Goal: Check status: Check status

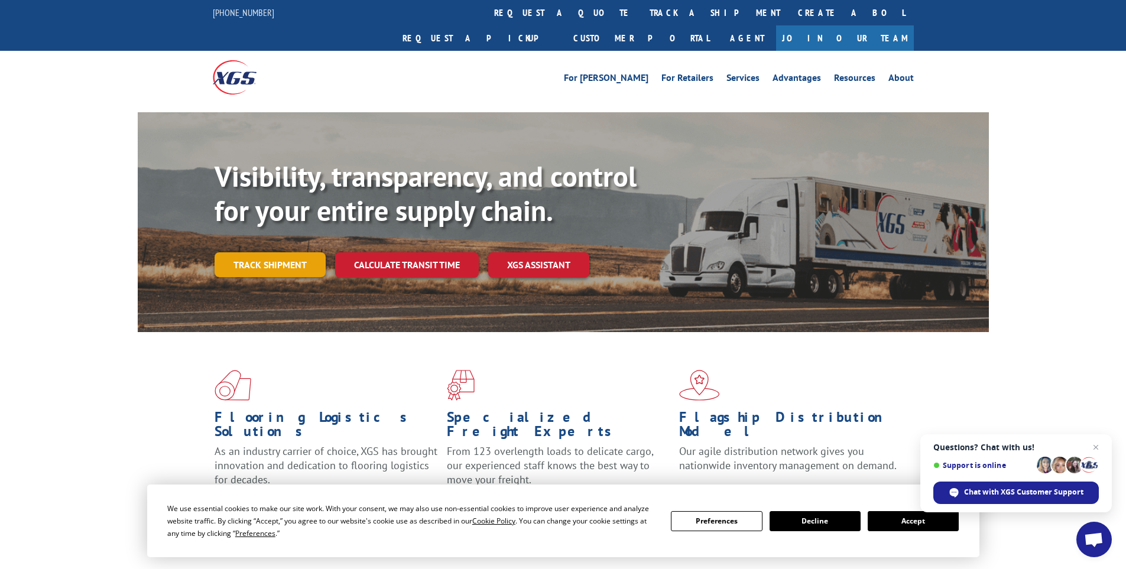
click at [264, 252] on link "Track shipment" at bounding box center [269, 264] width 111 height 25
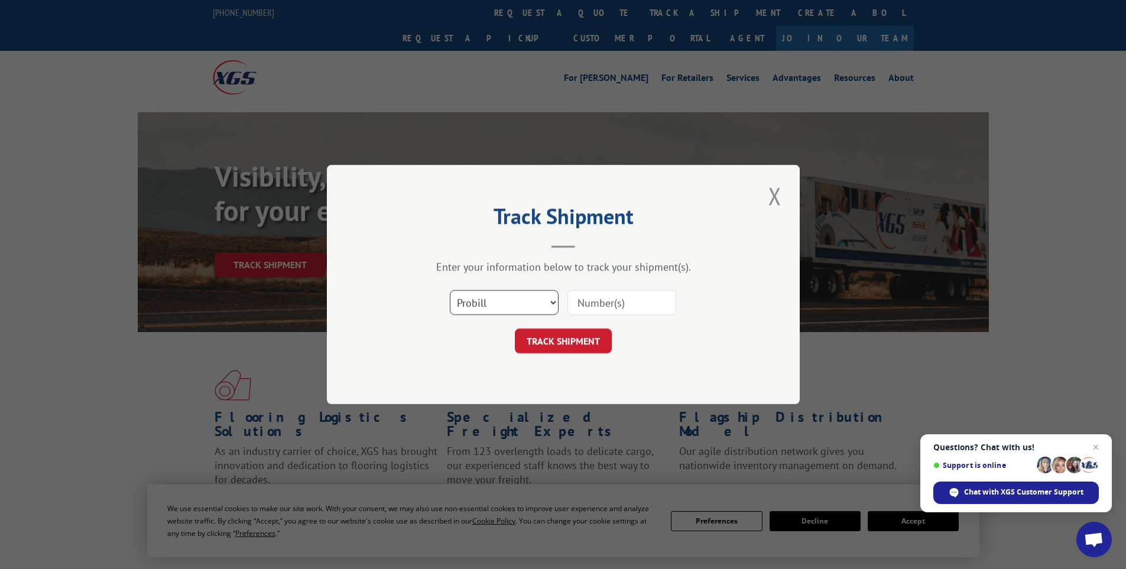
click at [517, 302] on select "Select category... Probill BOL PO" at bounding box center [504, 302] width 109 height 25
select select "bol"
click at [450, 290] on select "Select category... Probill BOL PO" at bounding box center [504, 302] width 109 height 25
click at [575, 310] on input at bounding box center [621, 302] width 109 height 25
paste input "5956446"
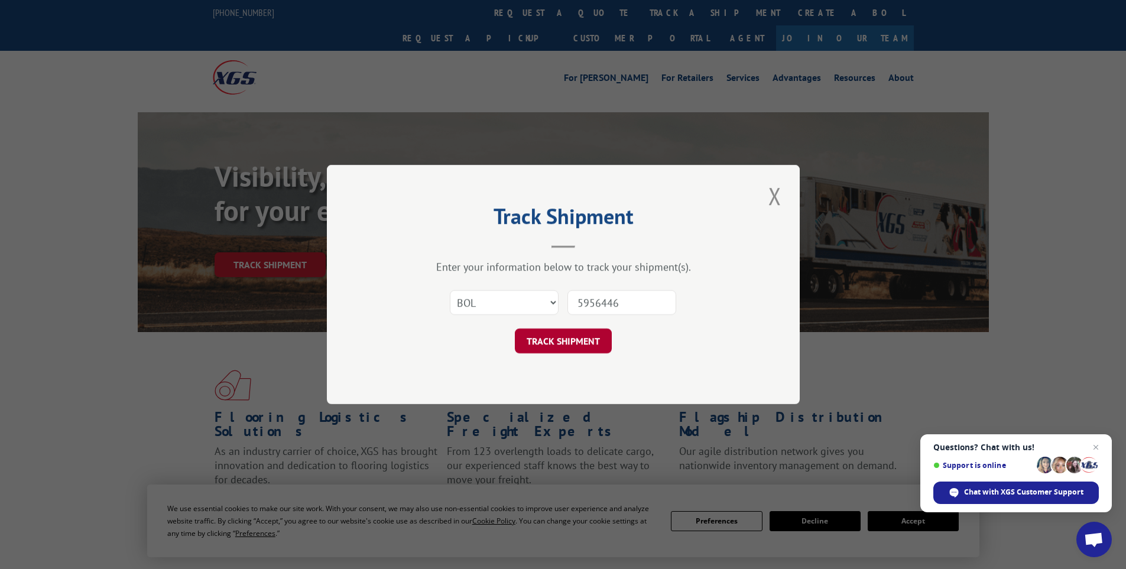
type input "5956446"
click at [594, 344] on button "TRACK SHIPMENT" at bounding box center [563, 341] width 97 height 25
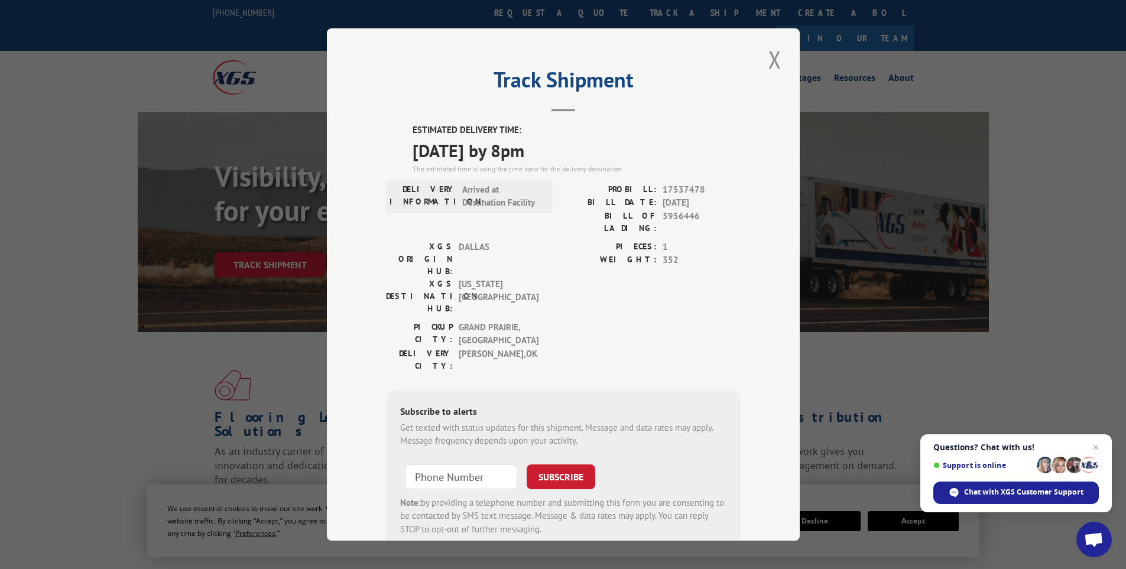
drag, startPoint x: 570, startPoint y: 149, endPoint x: 383, endPoint y: 126, distance: 188.6
click at [386, 126] on div "ESTIMATED DELIVERY TIME: [DATE] by 8pm The estimated time is using the time zon…" at bounding box center [563, 336] width 355 height 427
copy div "ESTIMATED DELIVERY TIME: [DATE] by 8pm"
click at [301, 66] on div "Track Shipment ESTIMATED DELIVERY TIME: [DATE] by 8pm The estimated time is usi…" at bounding box center [563, 284] width 1126 height 569
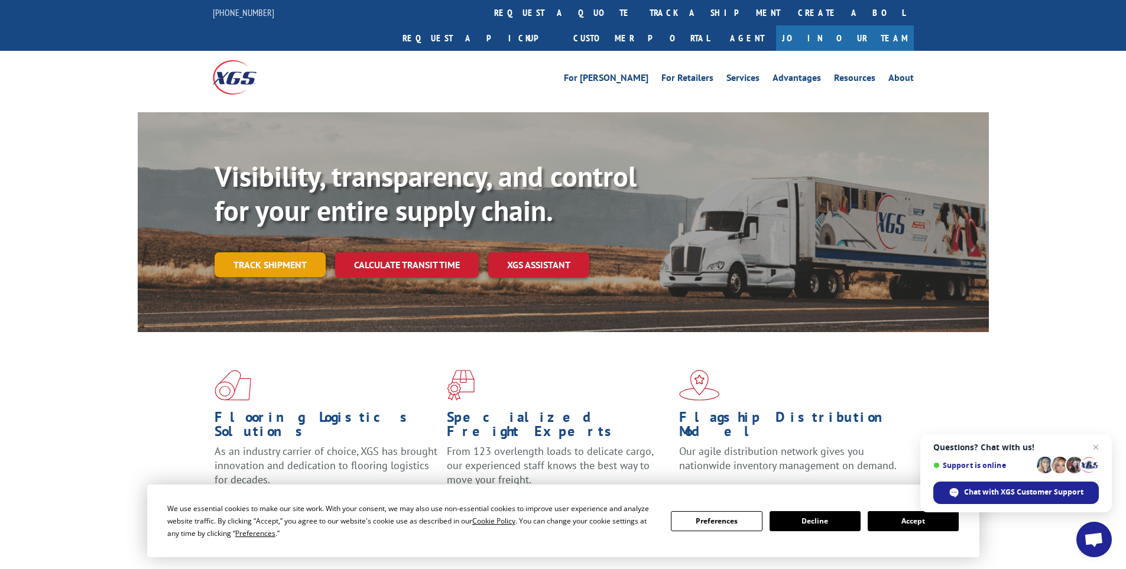
click at [293, 252] on link "Track shipment" at bounding box center [269, 264] width 111 height 25
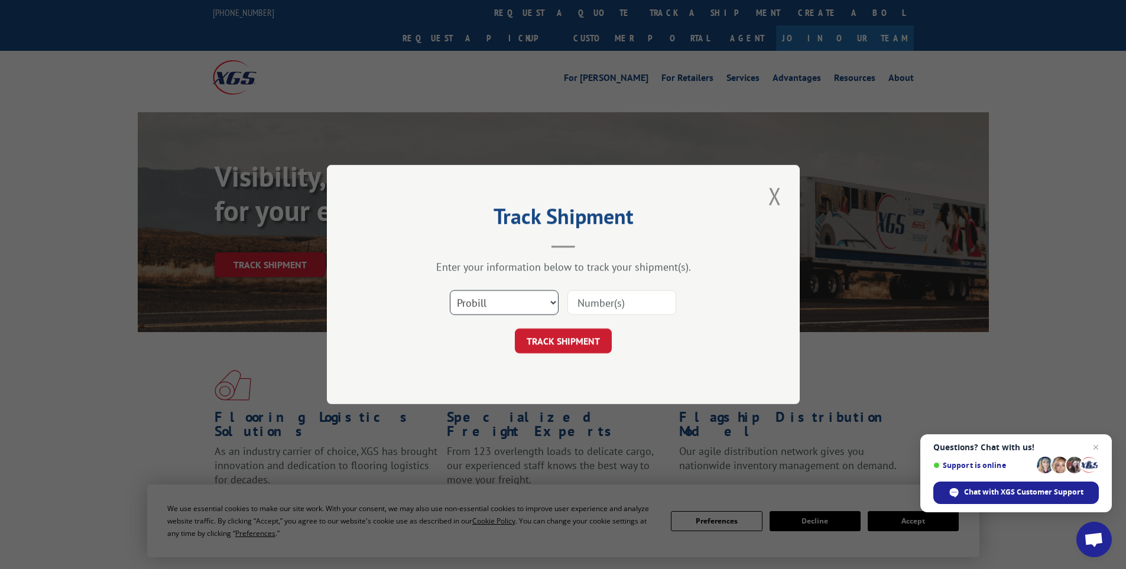
click at [488, 296] on select "Select category... Probill BOL PO" at bounding box center [504, 302] width 109 height 25
select select "po"
click at [450, 290] on select "Select category... Probill BOL PO" at bounding box center [504, 302] width 109 height 25
paste input "18420385"
type input "18420385"
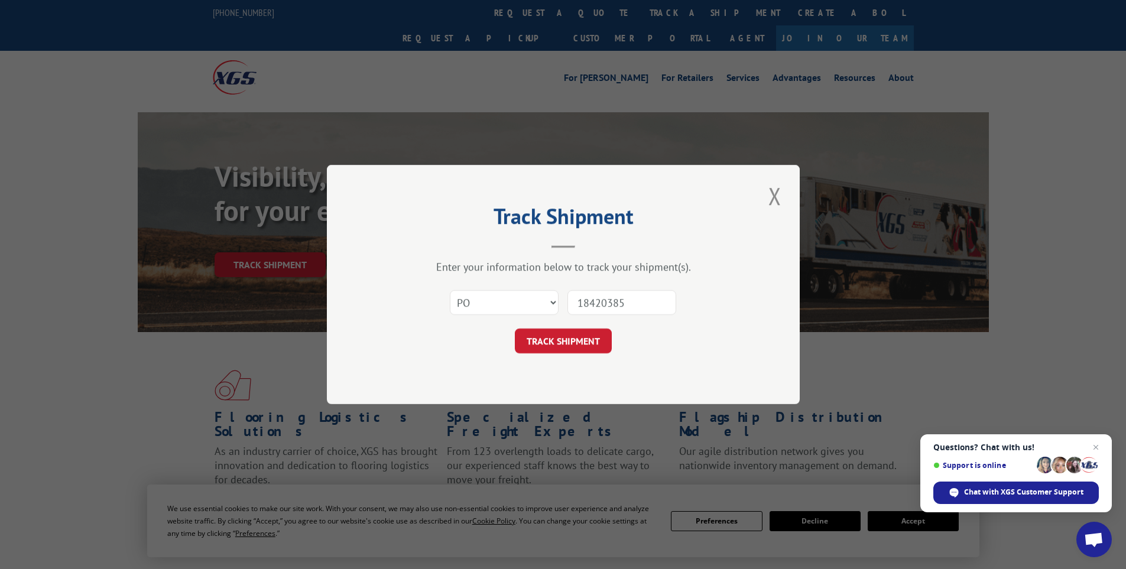
click at [591, 330] on button "TRACK SHIPMENT" at bounding box center [563, 341] width 97 height 25
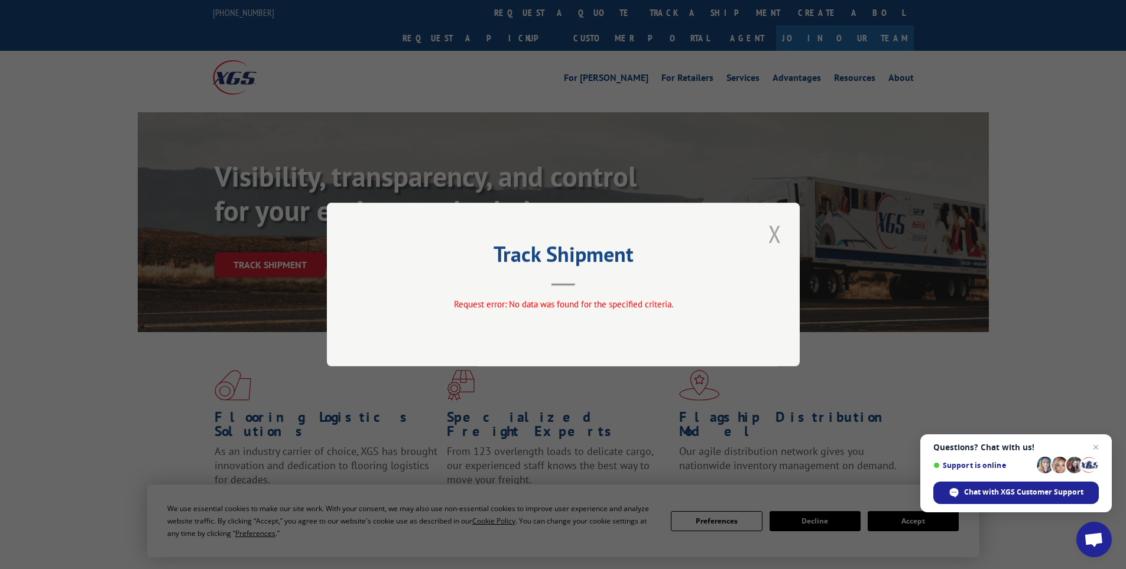
click at [778, 228] on button "Close modal" at bounding box center [775, 233] width 20 height 32
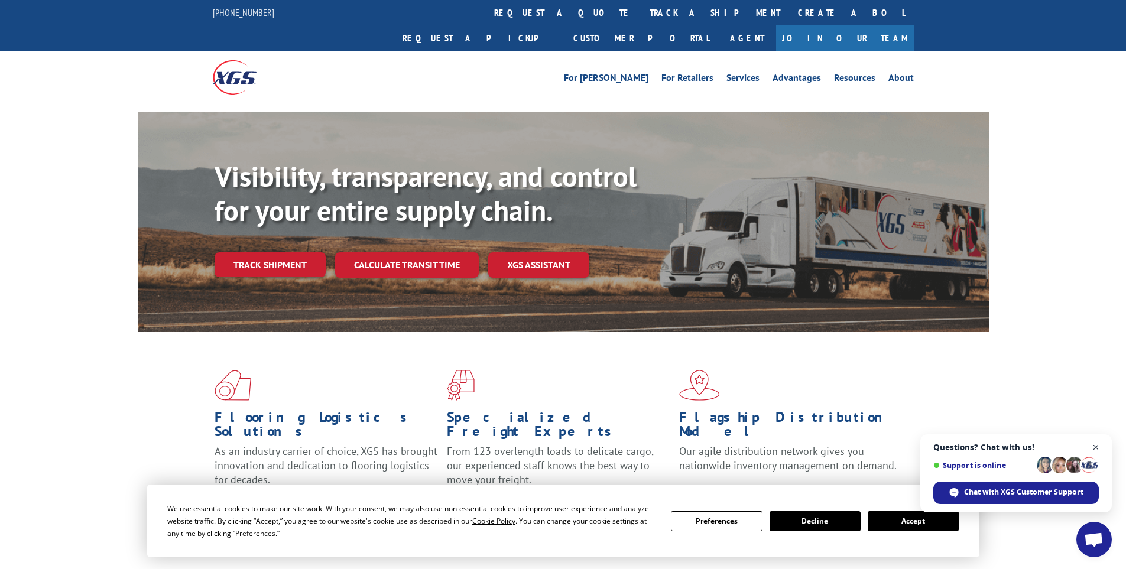
click at [1102, 448] on span "Open chat" at bounding box center [1095, 447] width 15 height 15
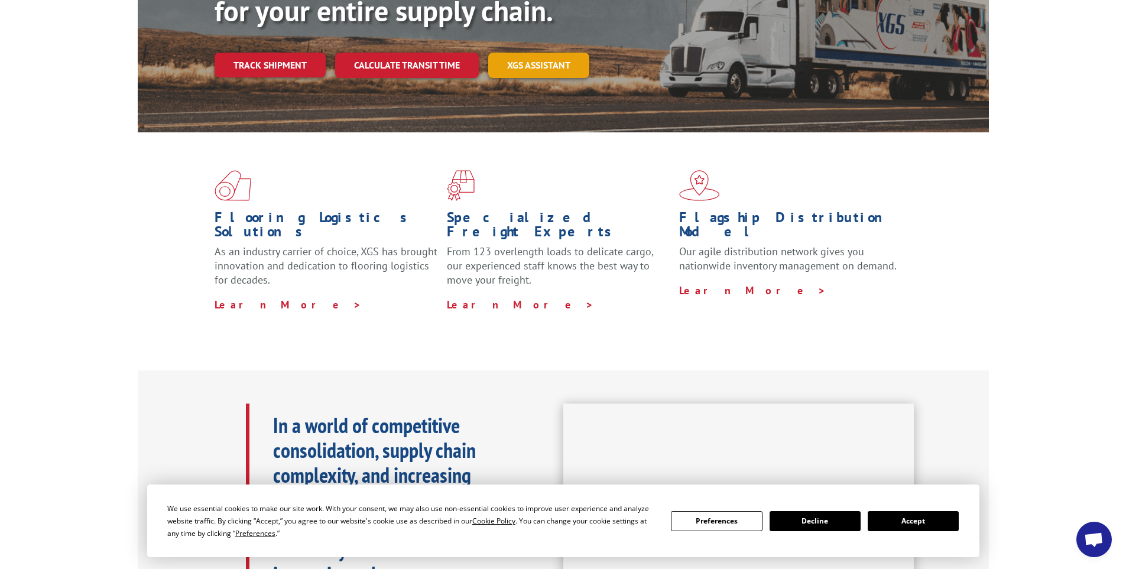
scroll to position [59, 0]
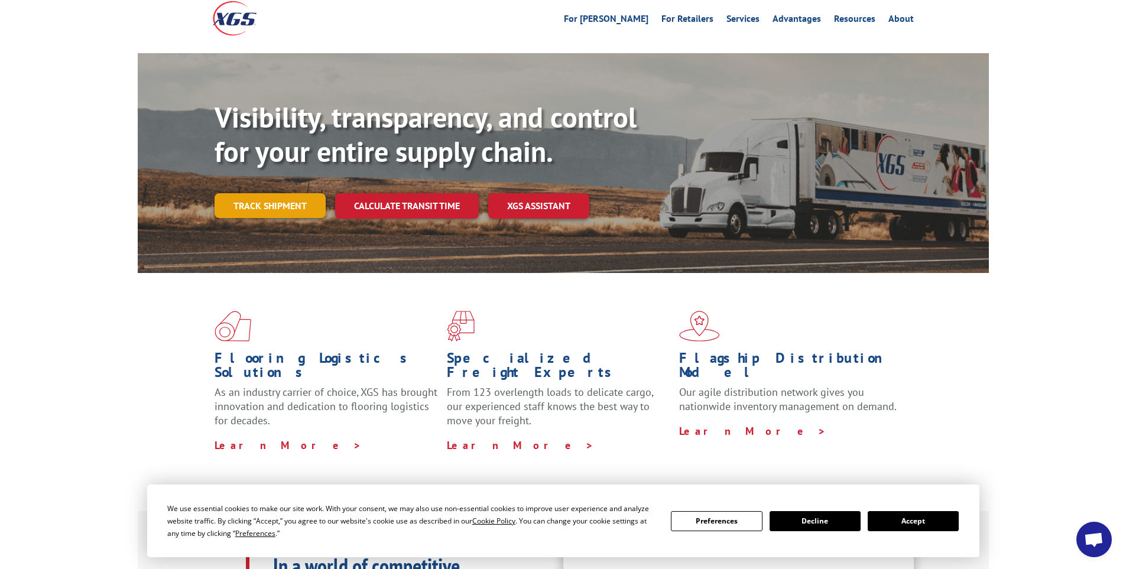
click at [259, 193] on link "Track shipment" at bounding box center [269, 205] width 111 height 25
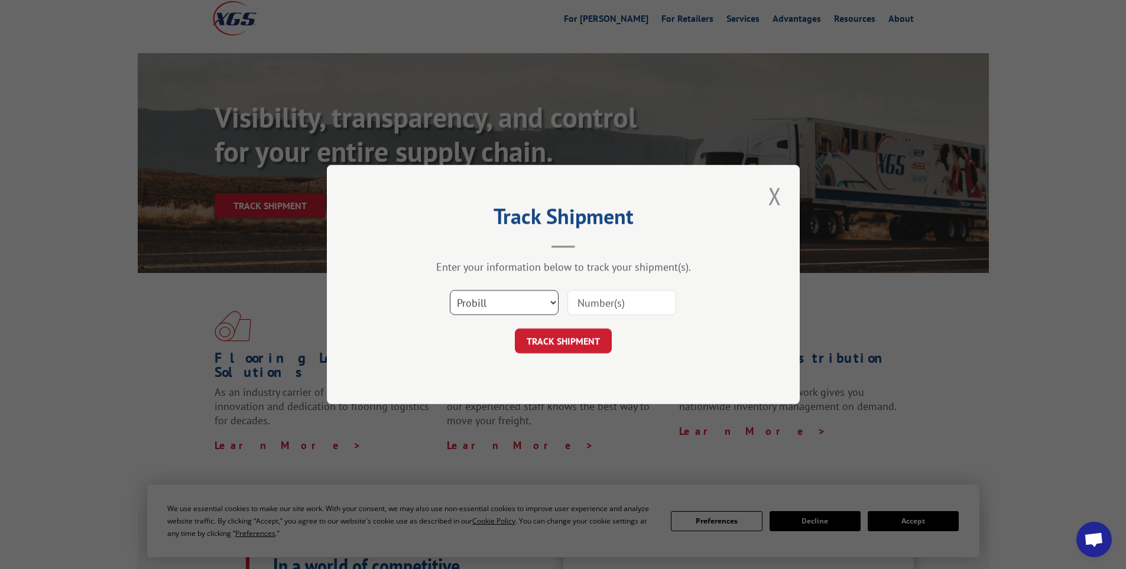
click at [499, 310] on select "Select category... Probill BOL PO" at bounding box center [504, 302] width 109 height 25
select select "bol"
click at [450, 290] on select "Select category... Probill BOL PO" at bounding box center [504, 302] width 109 height 25
click at [578, 310] on input at bounding box center [621, 302] width 109 height 25
paste input "5947699"
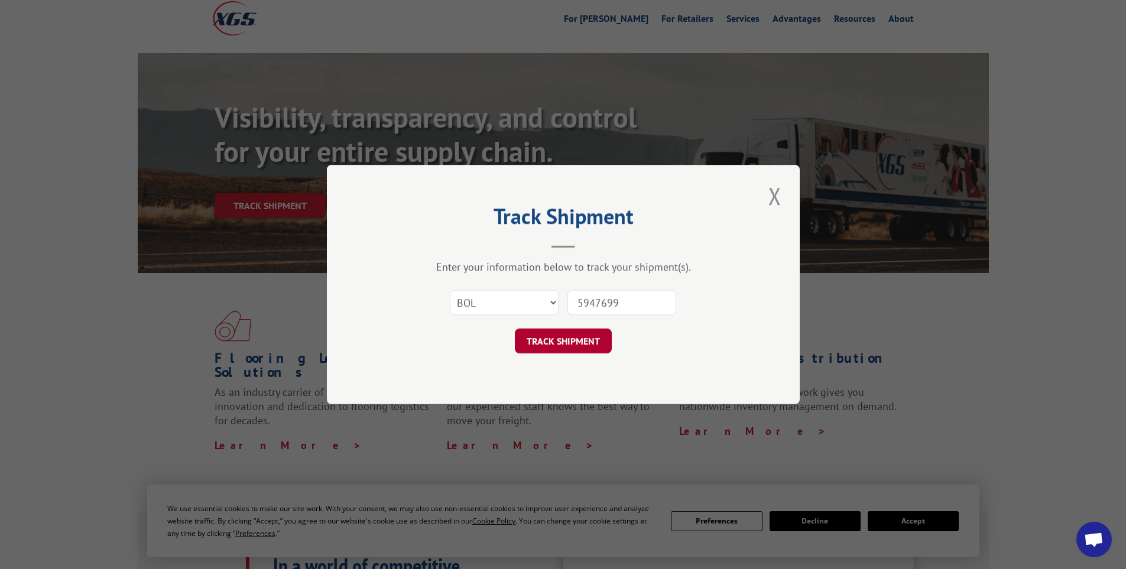
type input "5947699"
click at [562, 340] on button "TRACK SHIPMENT" at bounding box center [563, 341] width 97 height 25
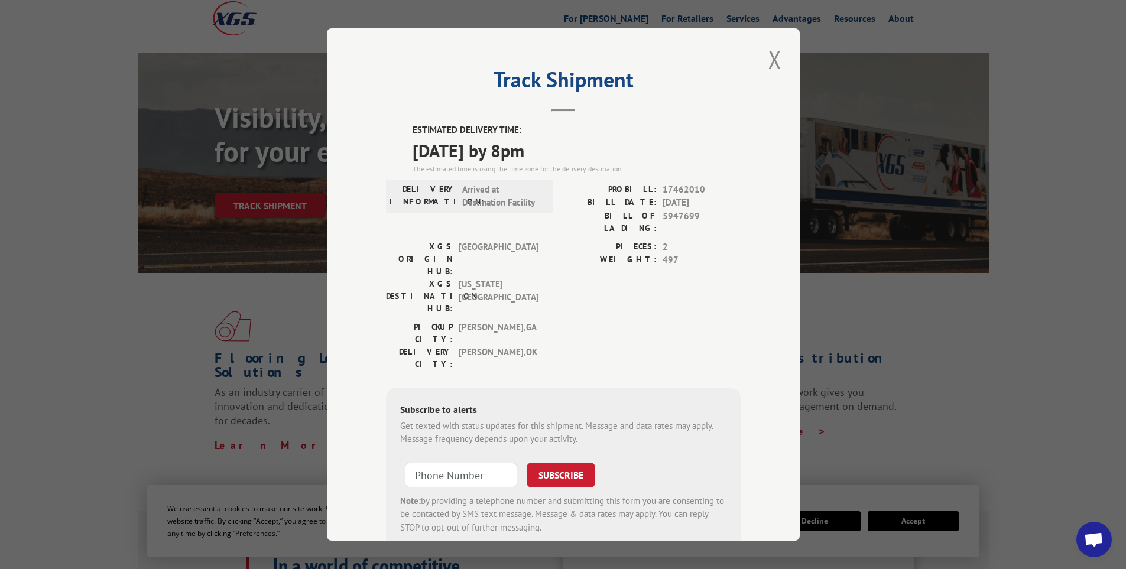
drag, startPoint x: 597, startPoint y: 150, endPoint x: 406, endPoint y: 122, distance: 192.9
click at [406, 122] on div "Track Shipment ESTIMATED DELIVERY TIME: 08/13/2025 by 8pm The estimated time is…" at bounding box center [563, 284] width 473 height 512
copy div "ESTIMATED DELIVERY TIME: [DATE] by 8pm"
click at [193, 38] on div "Track Shipment ESTIMATED DELIVERY TIME: 08/13/2025 by 8pm The estimated time is…" at bounding box center [563, 284] width 1126 height 569
